Goal: Information Seeking & Learning: Learn about a topic

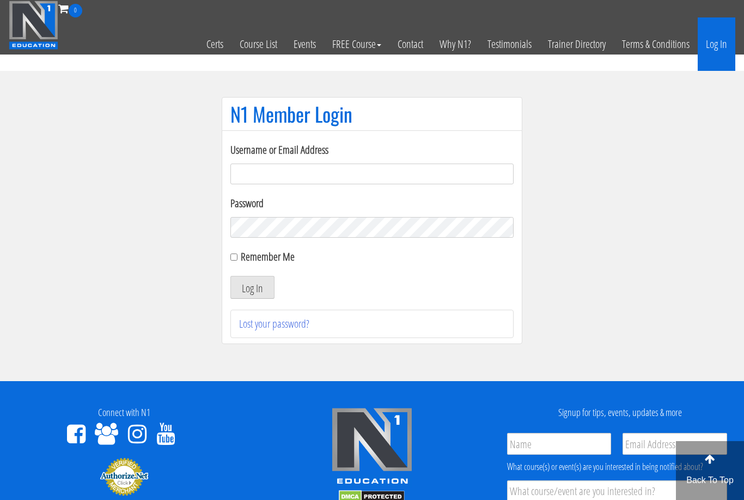
type input "[EMAIL_ADDRESS][DOMAIN_NAME]"
click at [252, 288] on button "Log In" at bounding box center [253, 287] width 44 height 23
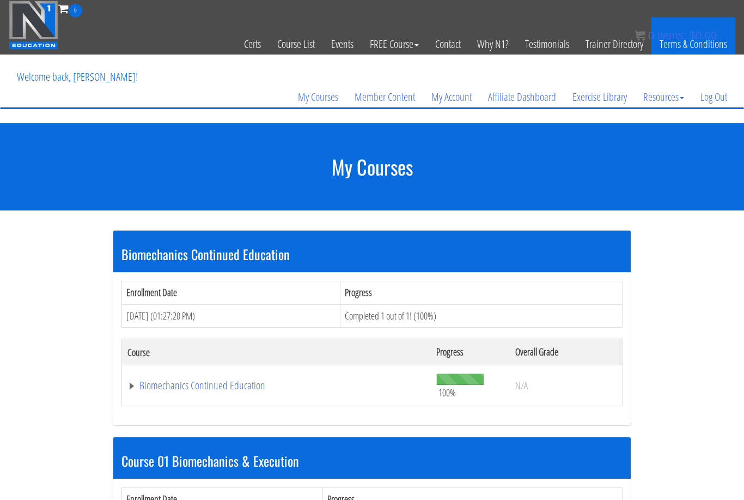
click at [723, 34] on link "Terms & Conditions" at bounding box center [694, 43] width 84 height 53
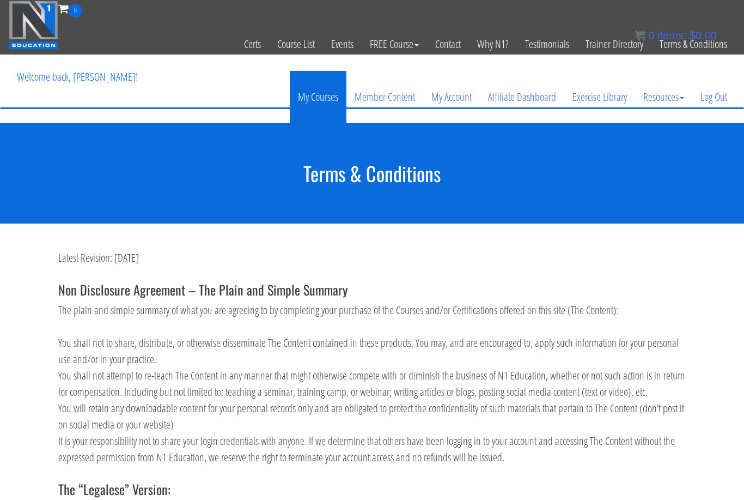
click at [327, 103] on link "My Courses" at bounding box center [318, 97] width 57 height 52
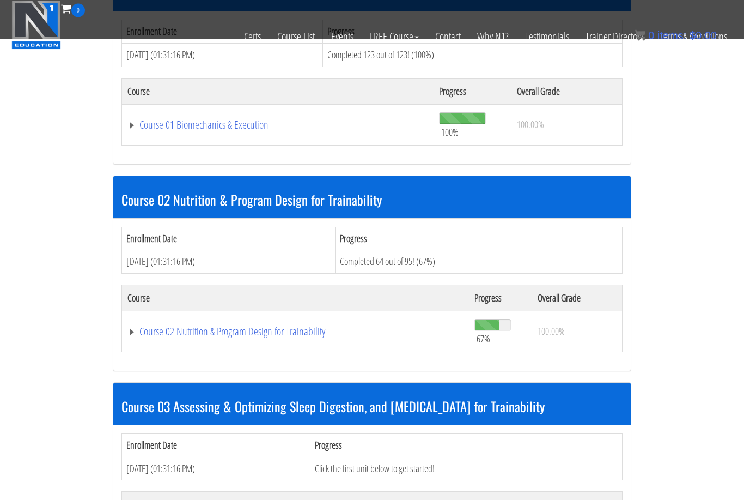
scroll to position [400, 0]
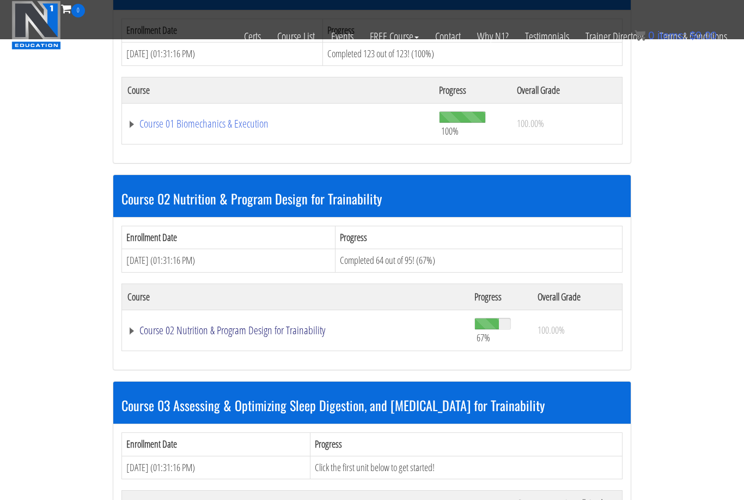
click at [298, 328] on link "Course 02 Nutrition & Program Design for Trainability" at bounding box center [296, 330] width 336 height 11
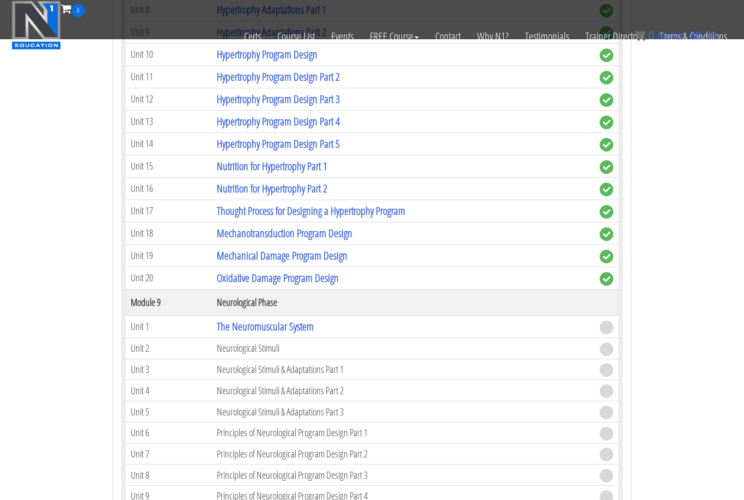
scroll to position [2103, 0]
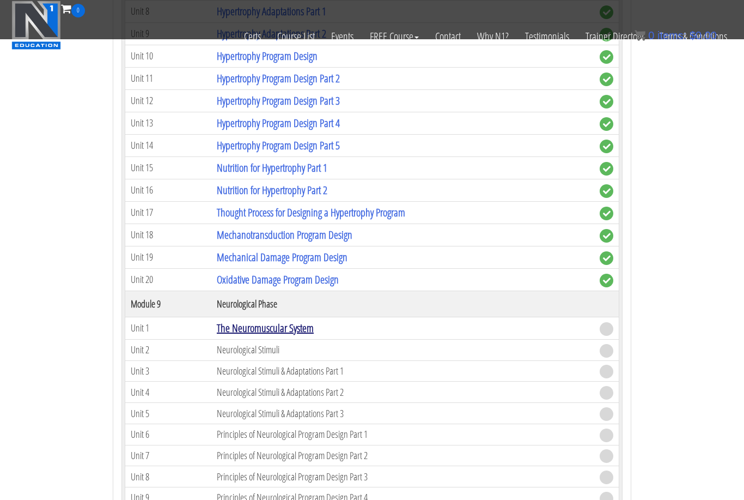
click at [283, 326] on link "The Neuromuscular System" at bounding box center [265, 327] width 97 height 15
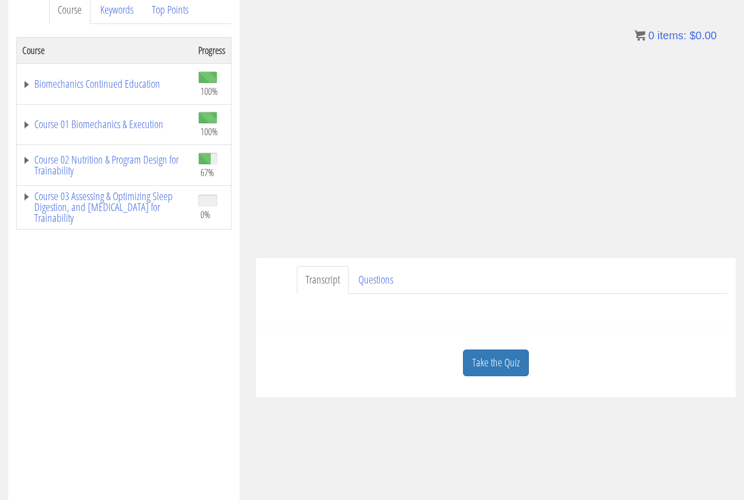
scroll to position [226, 0]
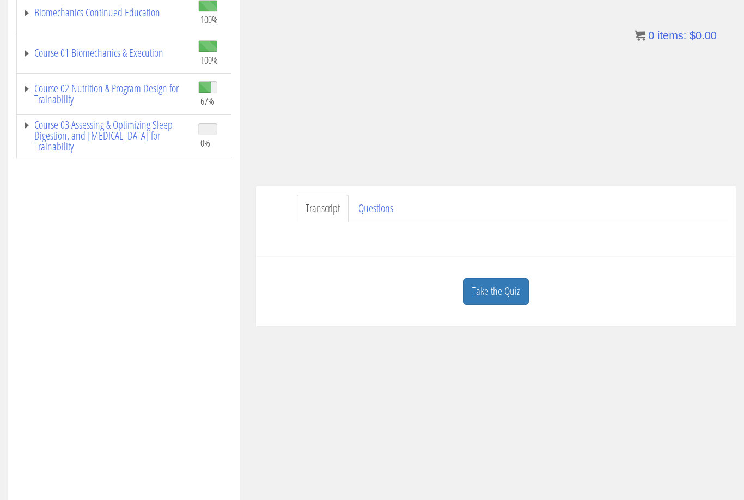
click at [492, 292] on div "Course Keywords Top Points Course Progress Biomechanics Continued Education 100…" at bounding box center [372, 224] width 744 height 615
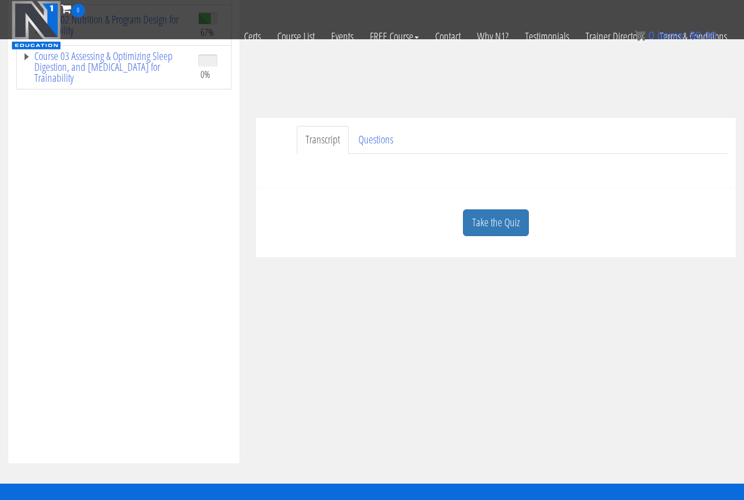
click at [497, 216] on link "Take the Quiz" at bounding box center [496, 222] width 66 height 27
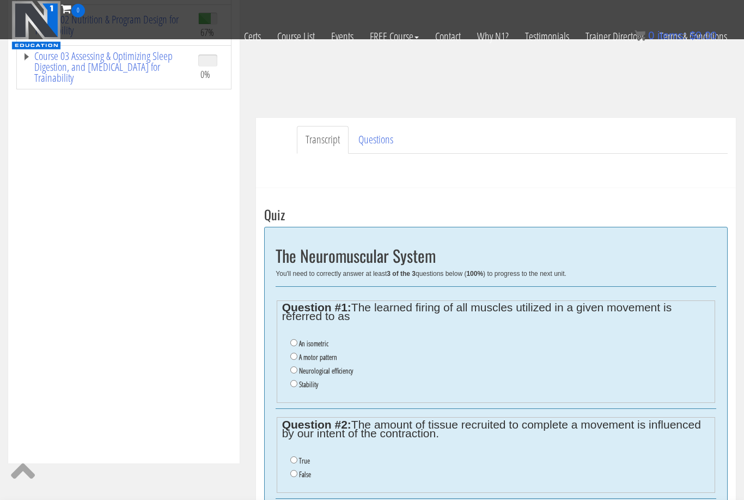
click at [323, 358] on label "A motor pattern" at bounding box center [318, 357] width 38 height 9
click at [298, 358] on input "A motor pattern" at bounding box center [293, 356] width 7 height 7
radio input "true"
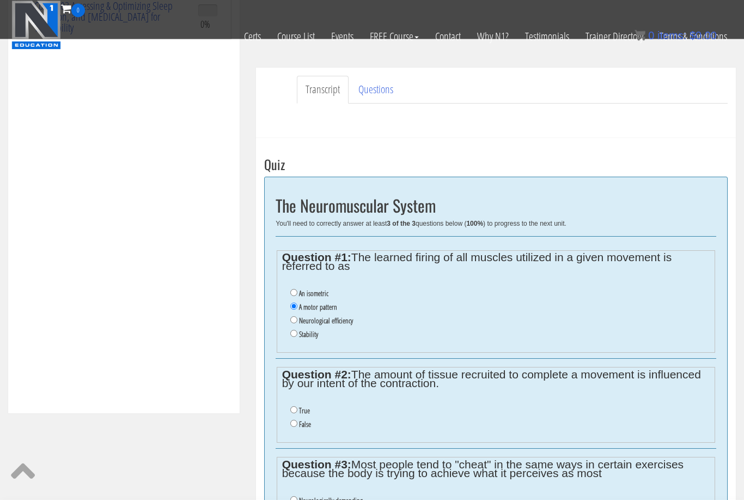
click at [296, 414] on input "True" at bounding box center [293, 410] width 7 height 7
radio input "true"
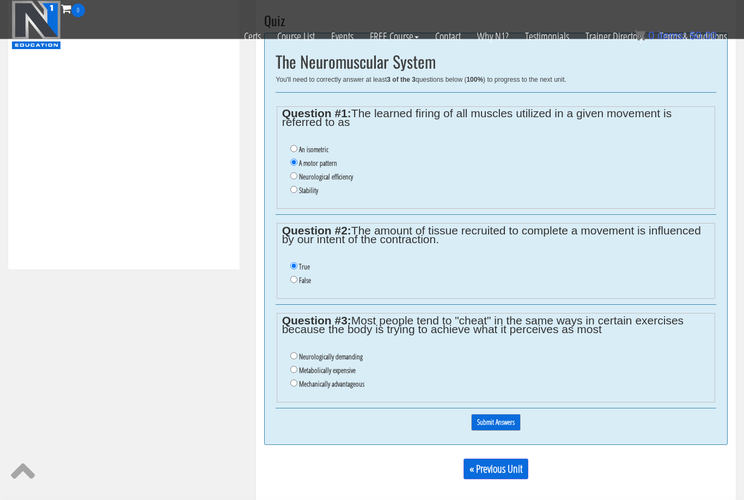
scroll to position [420, 0]
click at [361, 388] on label "Mechanically advantageous" at bounding box center [331, 383] width 65 height 9
click at [298, 386] on input "Mechanically advantageous" at bounding box center [293, 382] width 7 height 7
radio input "true"
click at [514, 428] on input "Submit Answers" at bounding box center [496, 422] width 50 height 17
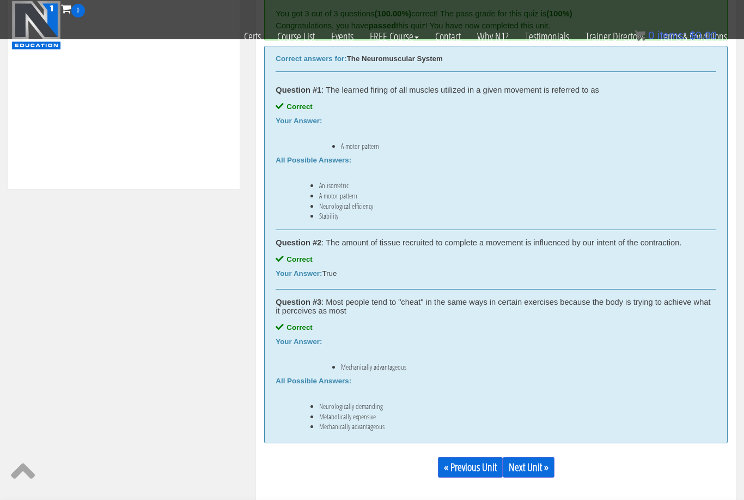
scroll to position [641, 0]
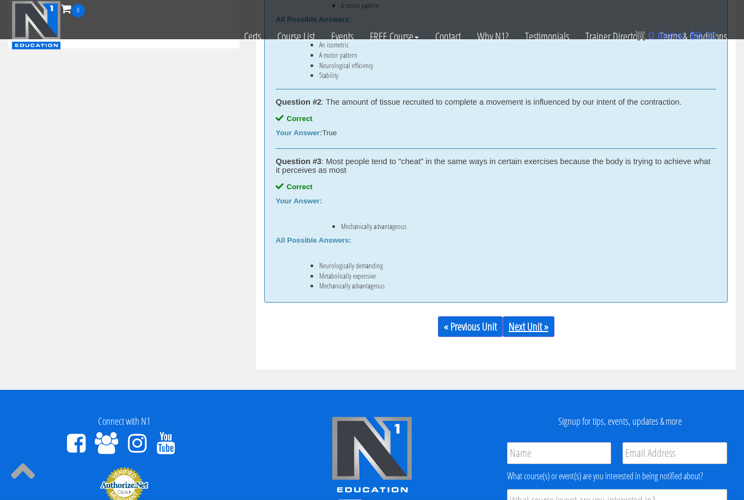
click at [540, 326] on link "Next Unit »" at bounding box center [529, 326] width 52 height 21
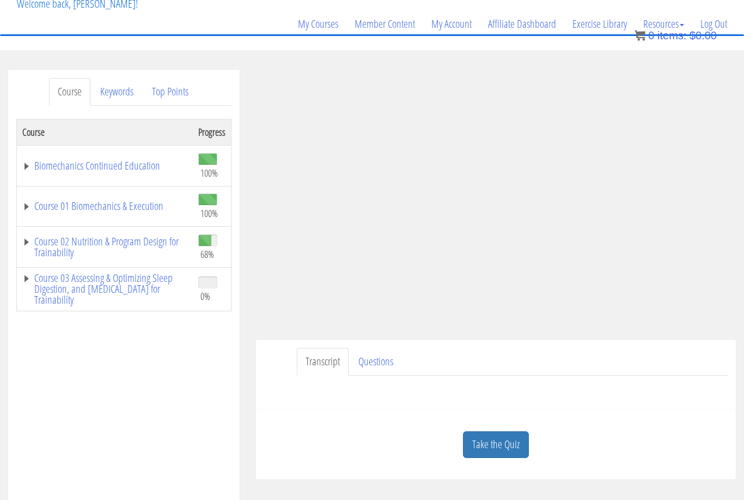
scroll to position [80, 0]
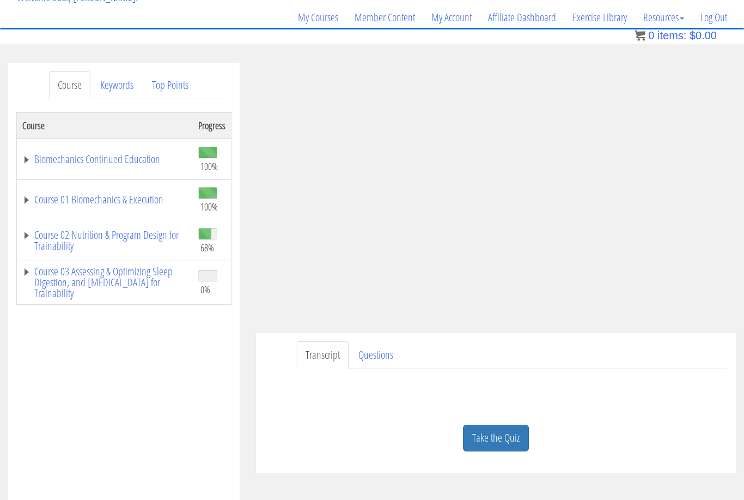
click at [497, 445] on link "Take the Quiz" at bounding box center [496, 438] width 66 height 27
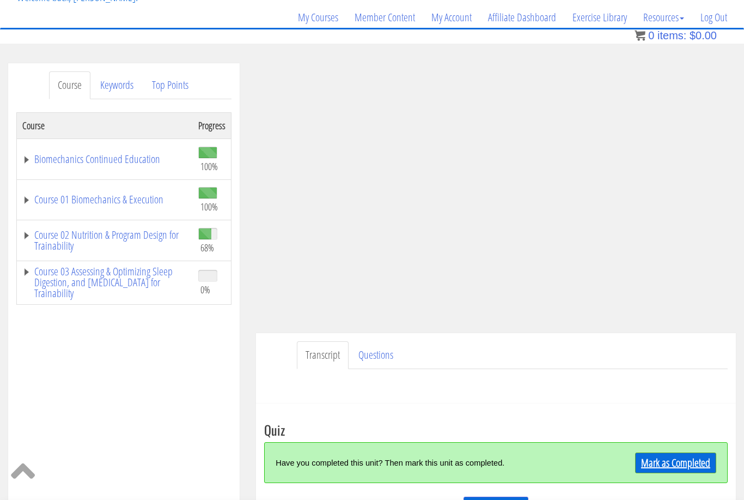
click at [656, 459] on link "Mark as Completed" at bounding box center [675, 462] width 81 height 21
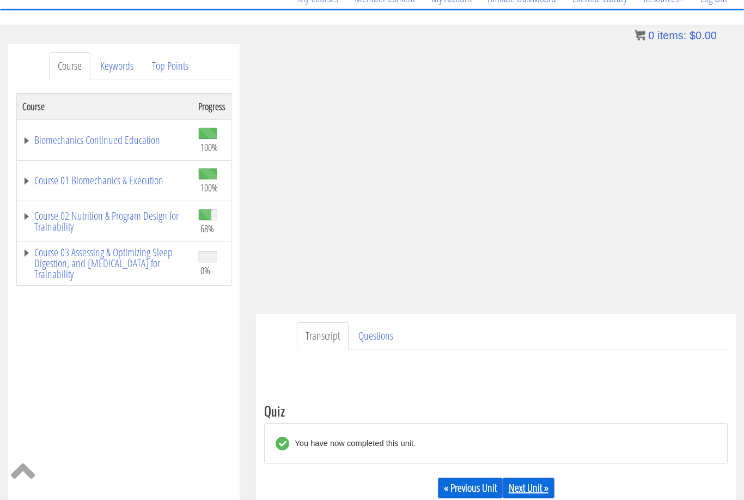
scroll to position [99, 0]
click at [543, 487] on link "Next Unit »" at bounding box center [529, 487] width 52 height 21
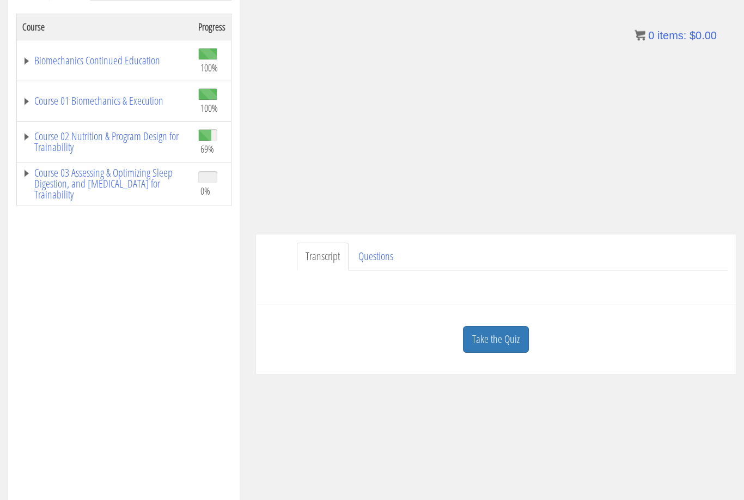
click at [486, 356] on div "Take the Quiz" at bounding box center [496, 339] width 464 height 53
click at [487, 350] on link "Take the Quiz" at bounding box center [496, 339] width 66 height 27
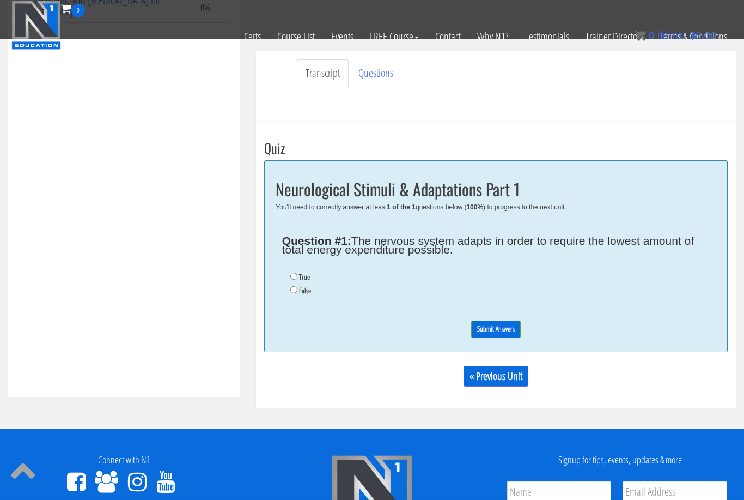
scroll to position [316, 0]
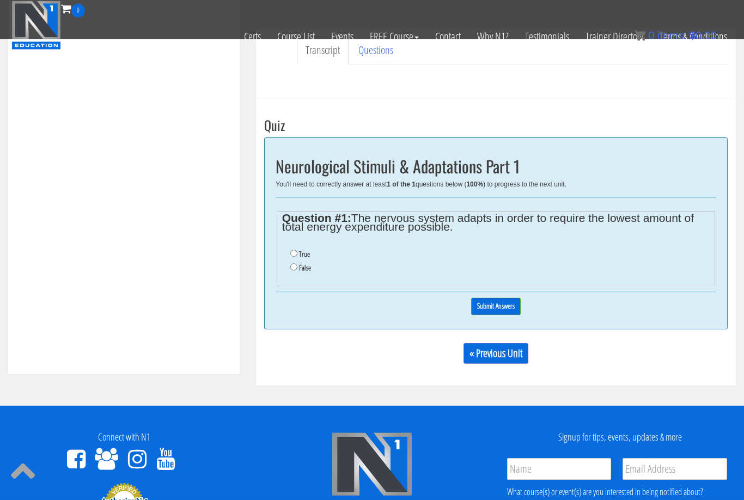
click at [298, 252] on input "True" at bounding box center [293, 253] width 7 height 7
radio input "true"
click at [489, 305] on input "Submit Answers" at bounding box center [496, 306] width 50 height 17
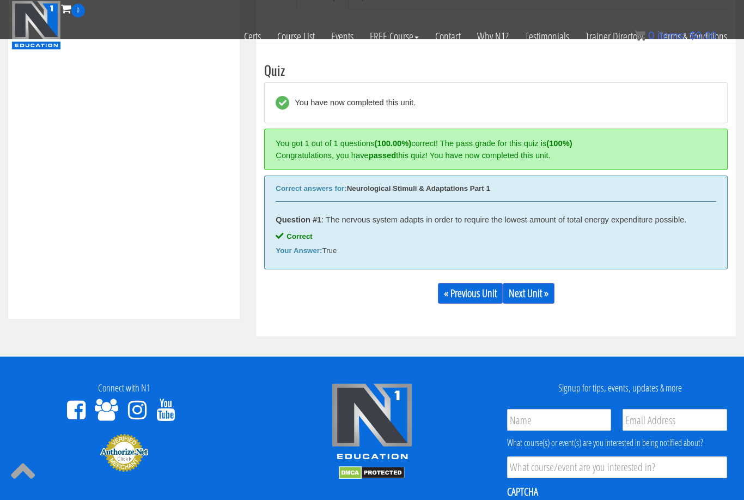
scroll to position [398, 0]
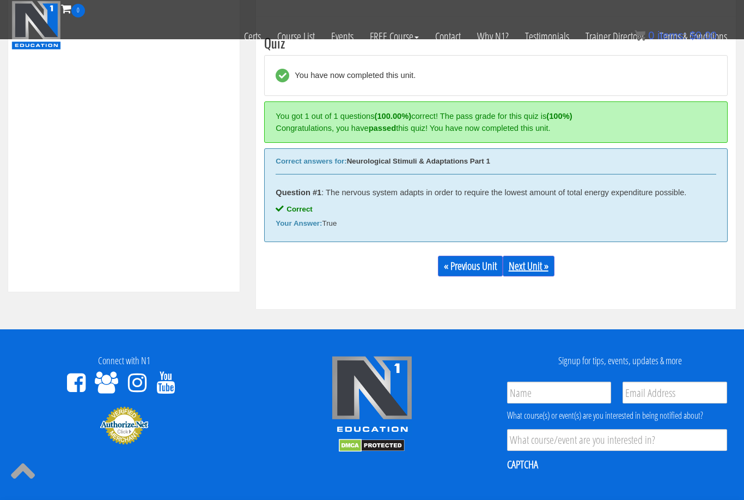
click at [524, 262] on link "Next Unit »" at bounding box center [529, 266] width 52 height 21
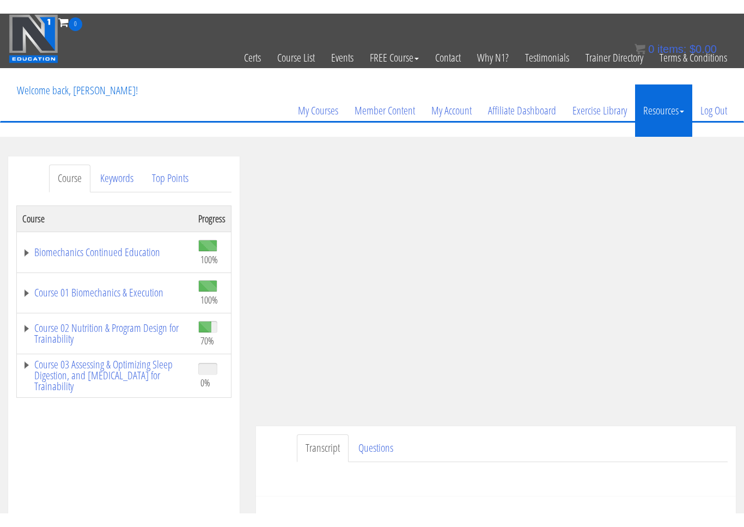
scroll to position [13, 0]
